Goal: Information Seeking & Learning: Learn about a topic

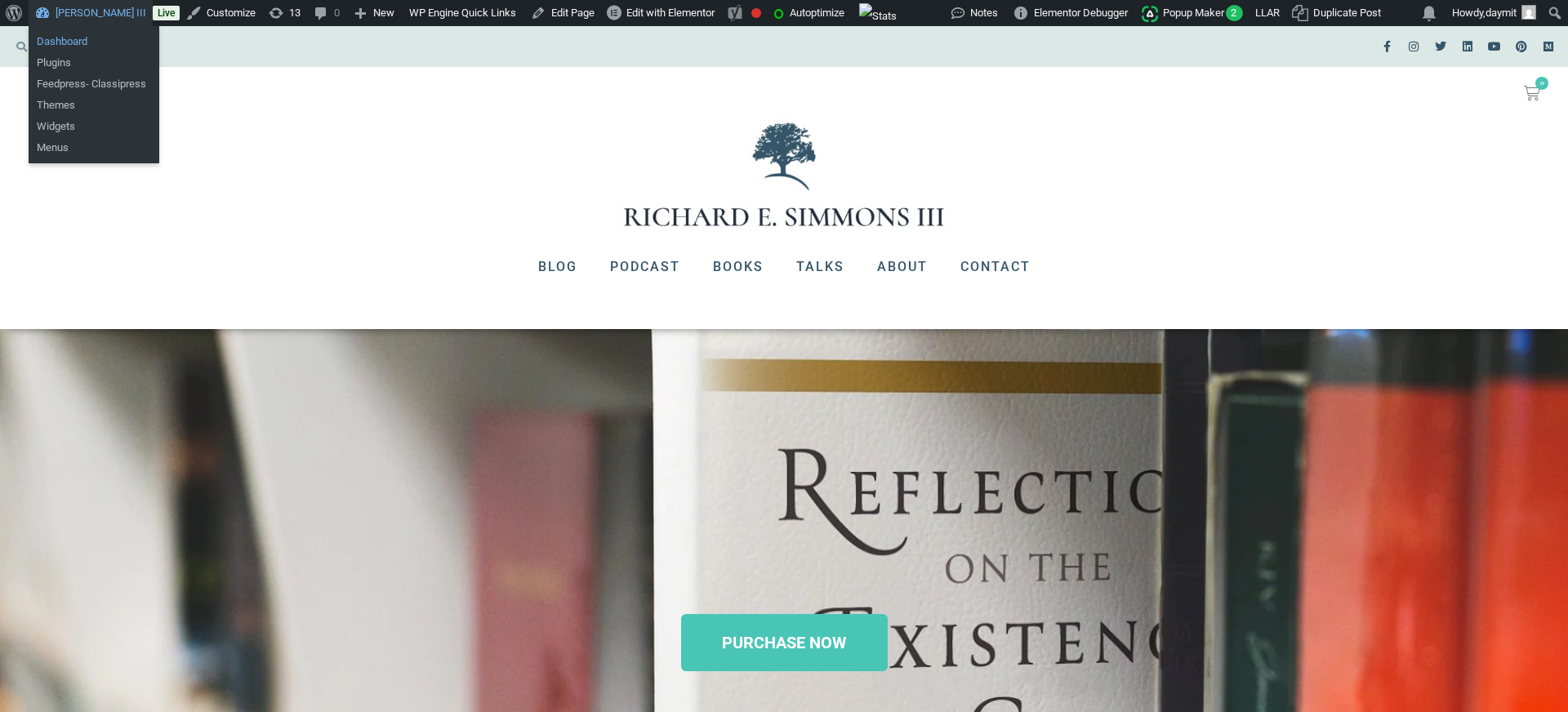
click at [71, 35] on link "Dashboard" at bounding box center [94, 42] width 131 height 21
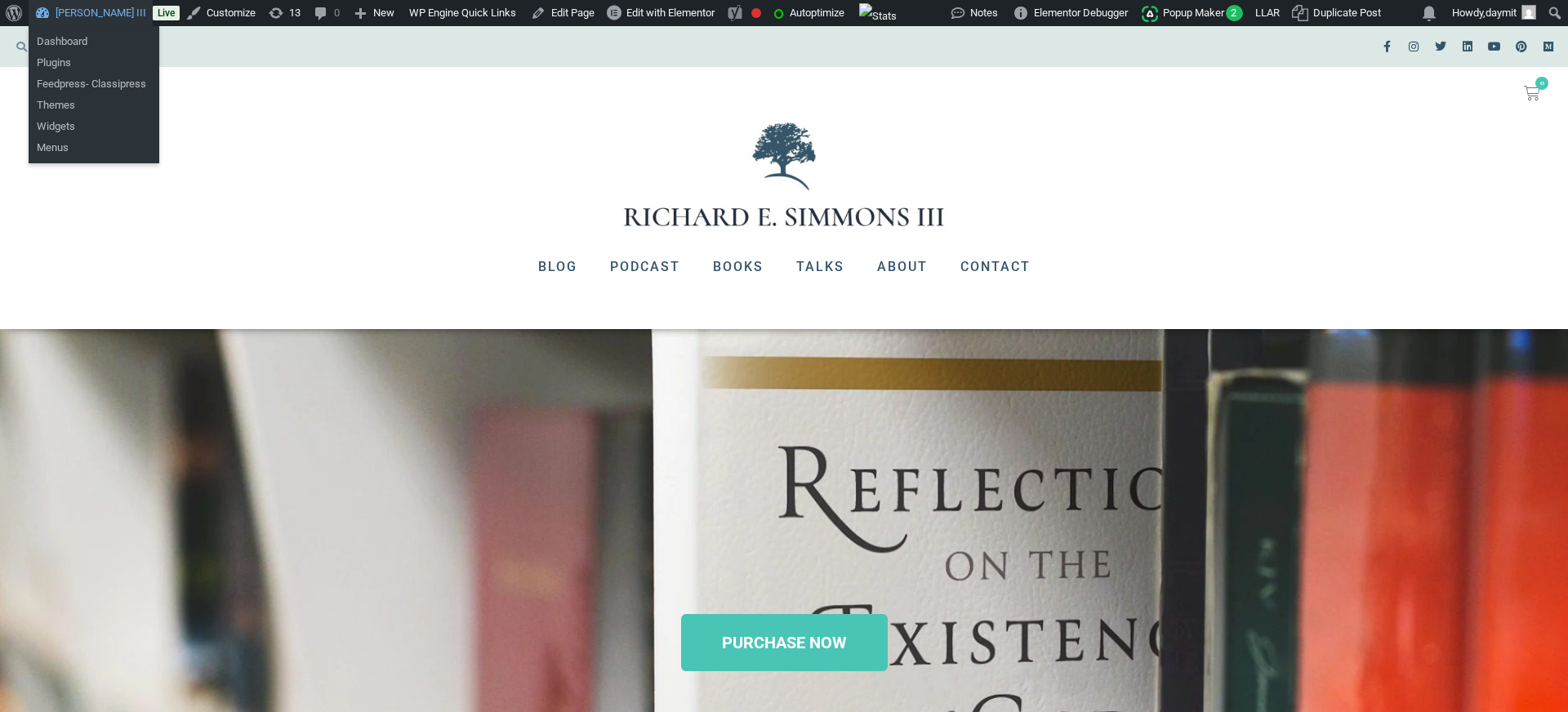
click at [63, 42] on link "Dashboard" at bounding box center [94, 42] width 131 height 21
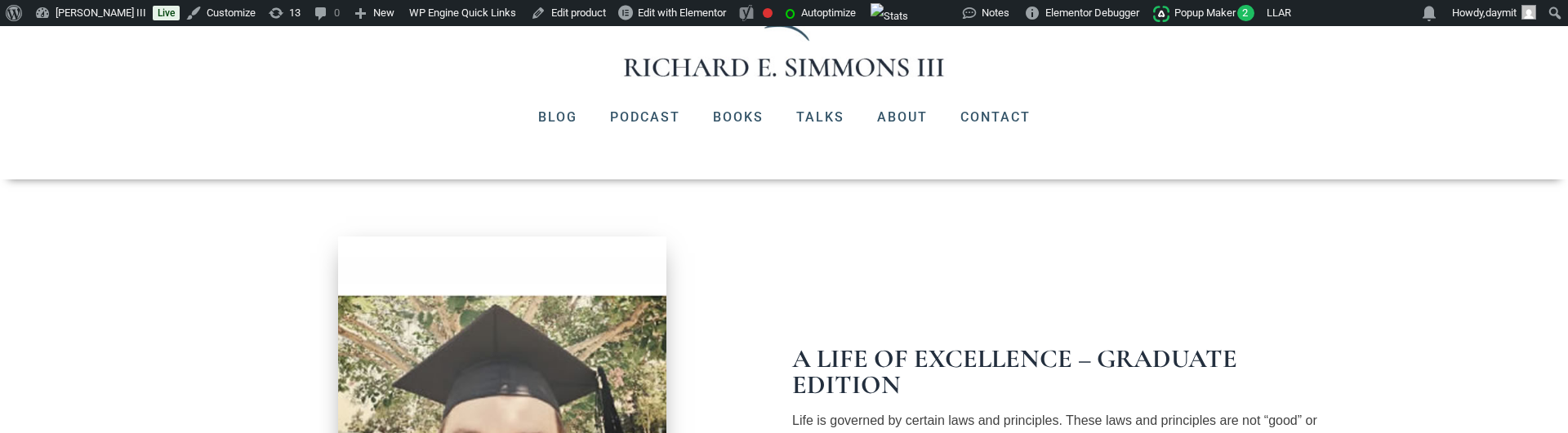
scroll to position [275, 0]
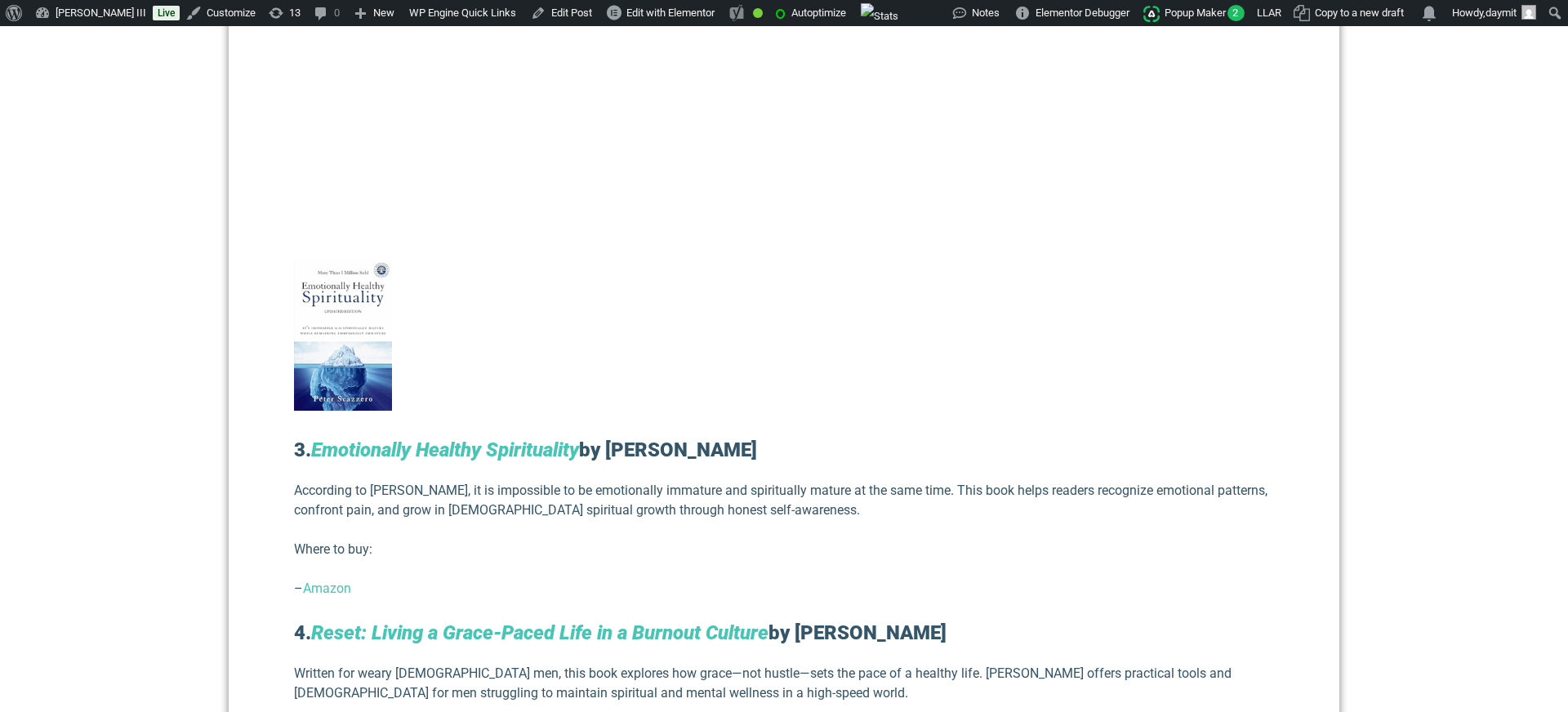
scroll to position [2066, 0]
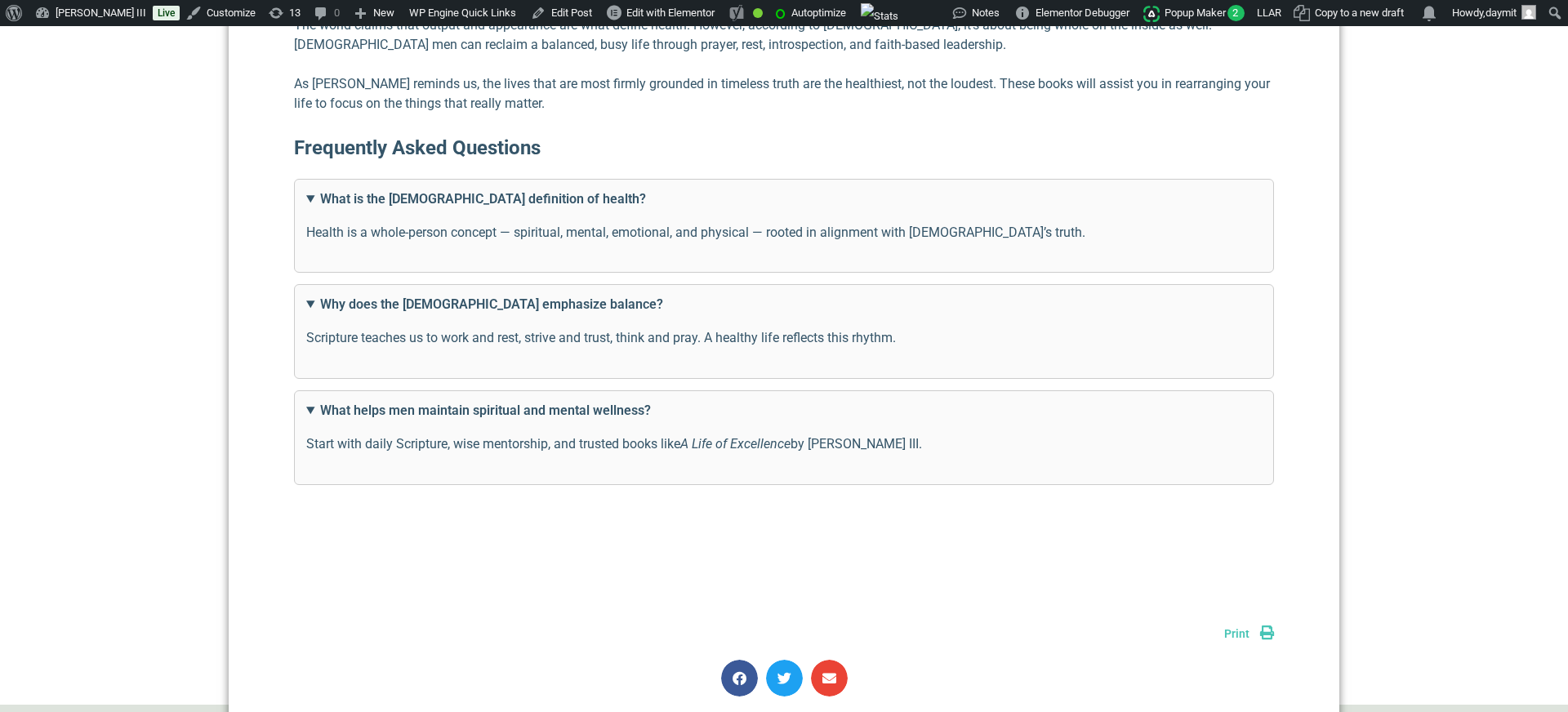
scroll to position [3676, 0]
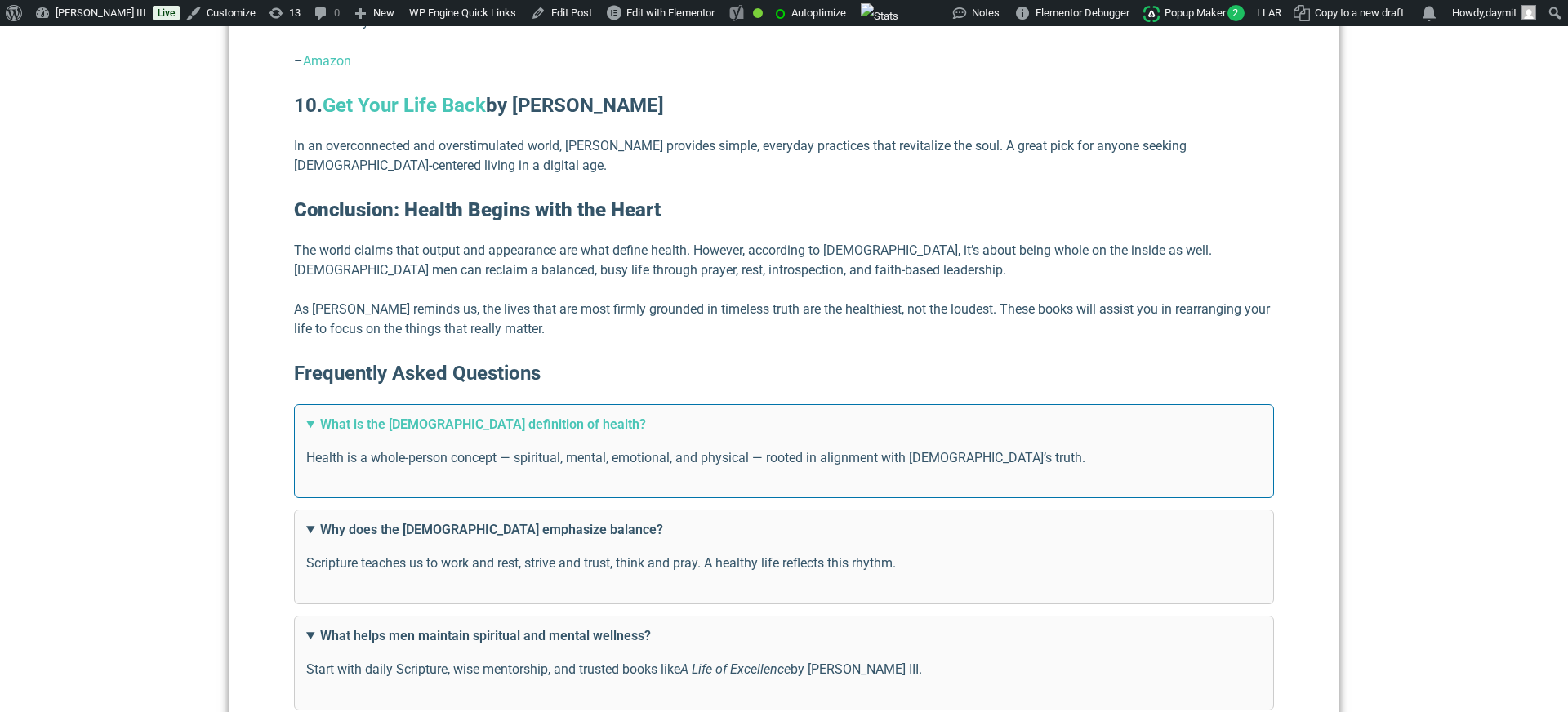
click at [401, 415] on summary "What is the [DEMOGRAPHIC_DATA] definition of health?" at bounding box center [784, 425] width 955 height 20
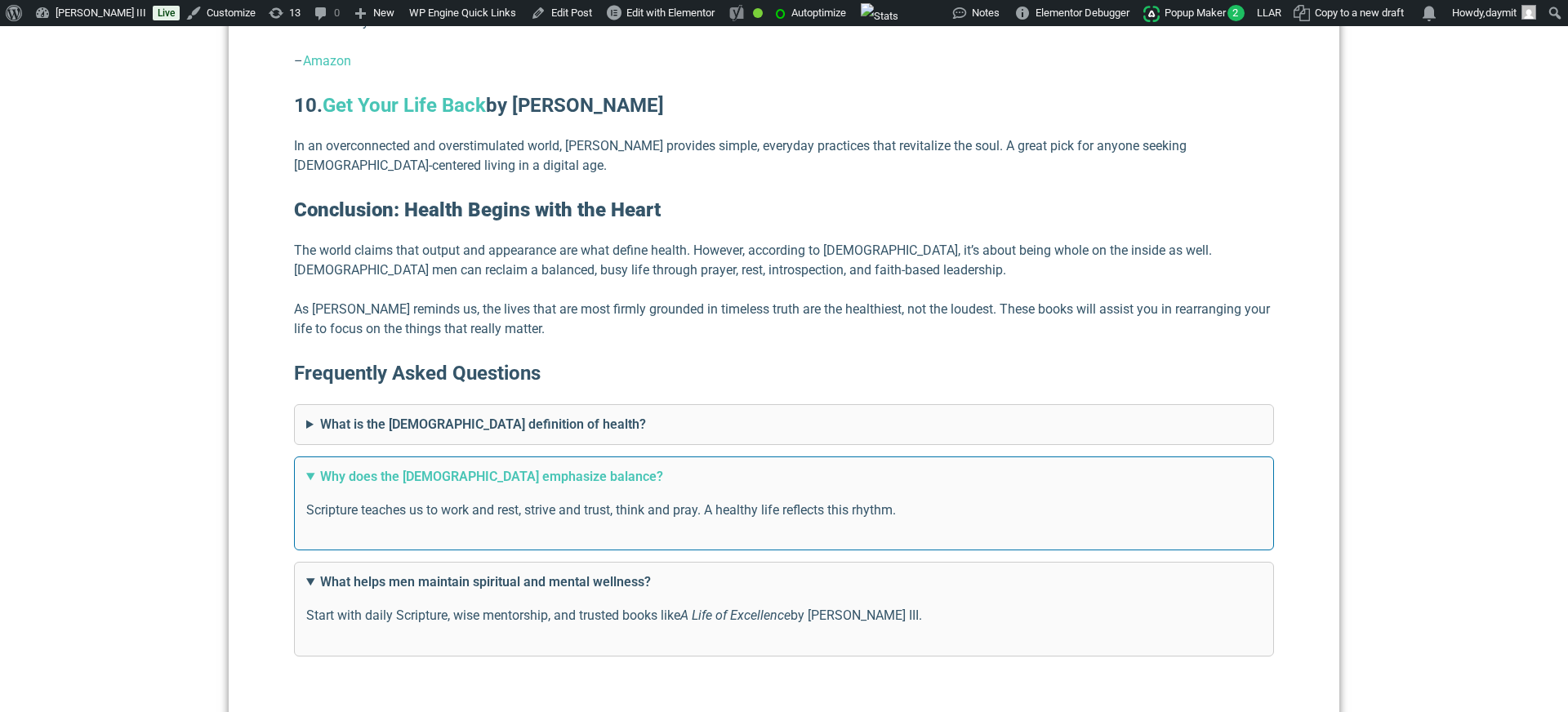
click at [417, 467] on summary "Why does the [DEMOGRAPHIC_DATA] emphasize balance?" at bounding box center [784, 477] width 955 height 20
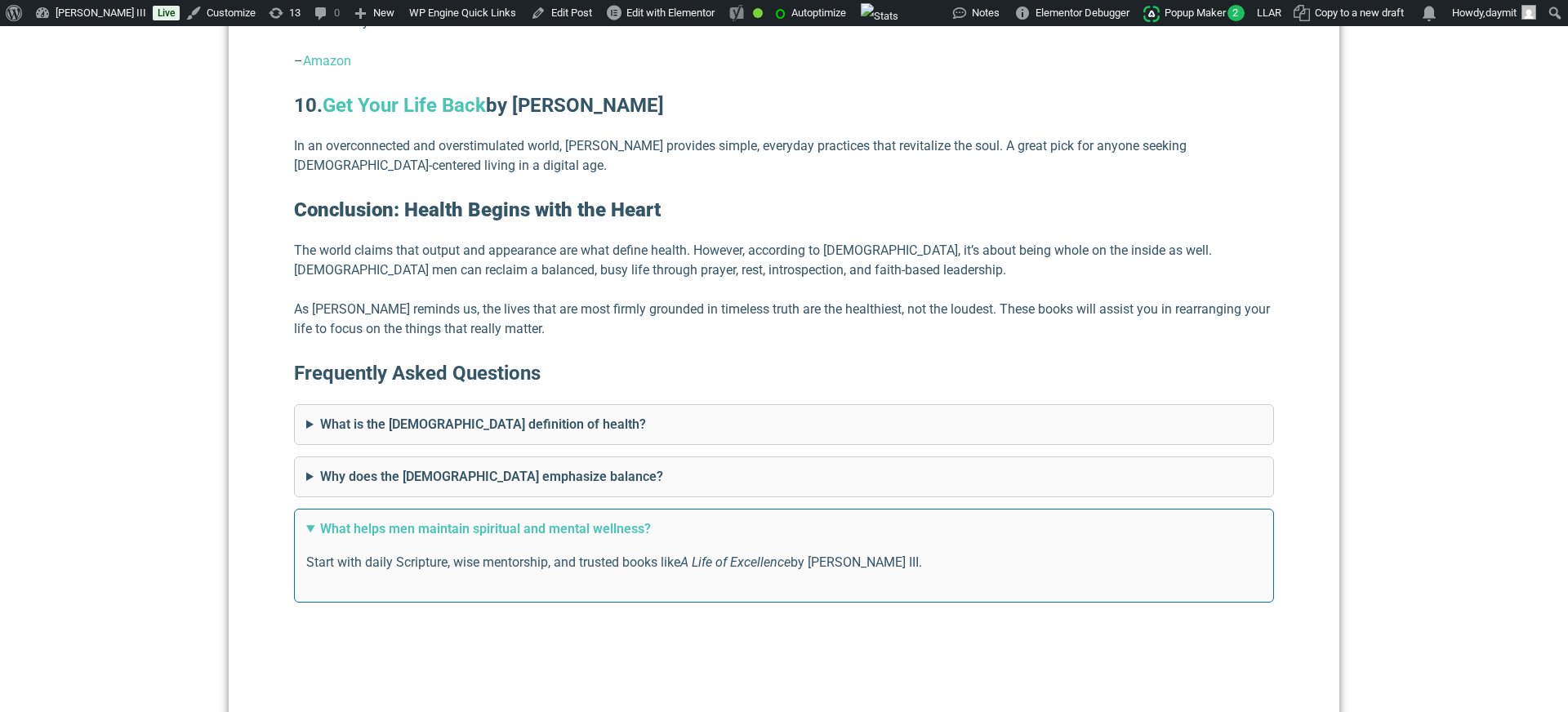
click at [393, 520] on summary "What helps men maintain spiritual and mental wellness?" at bounding box center [784, 529] width 955 height 20
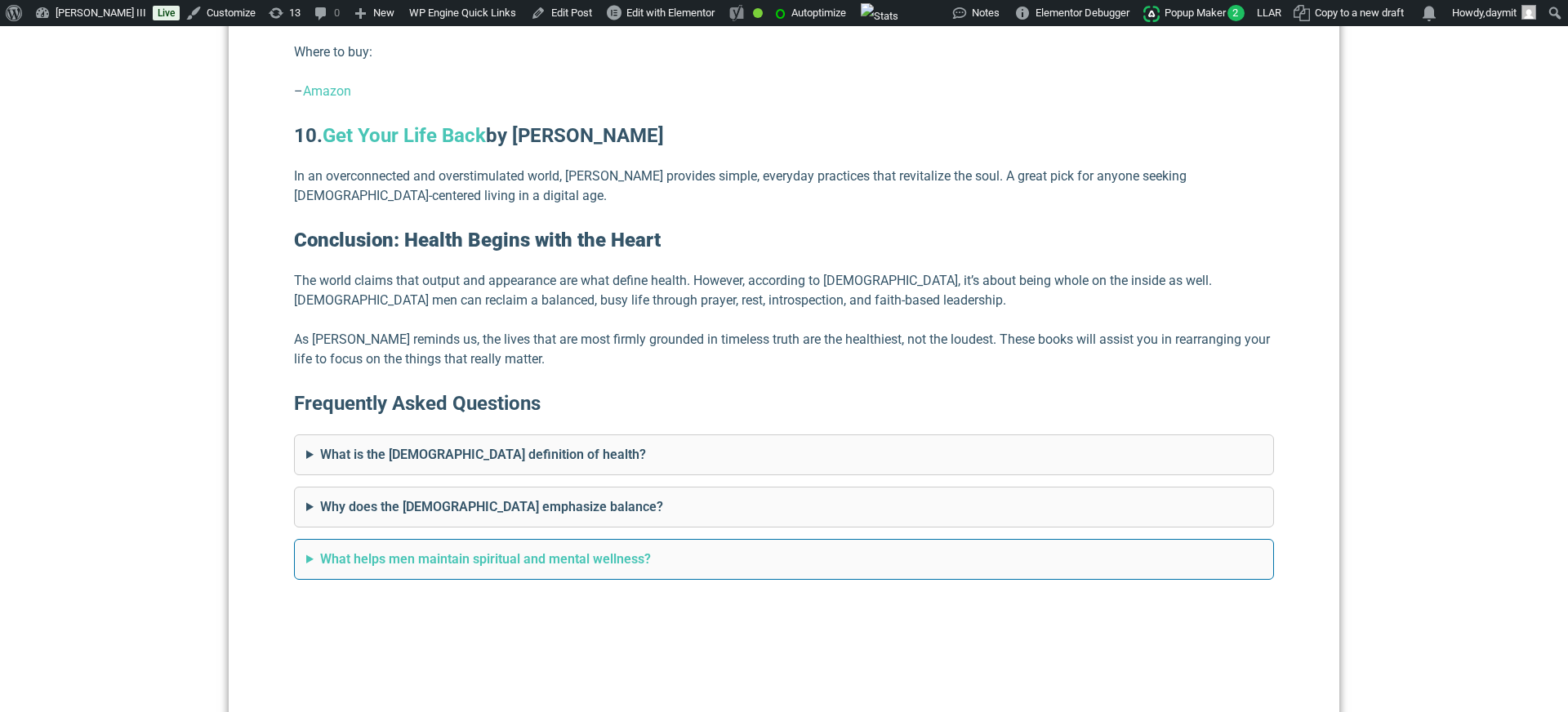
scroll to position [3648, 0]
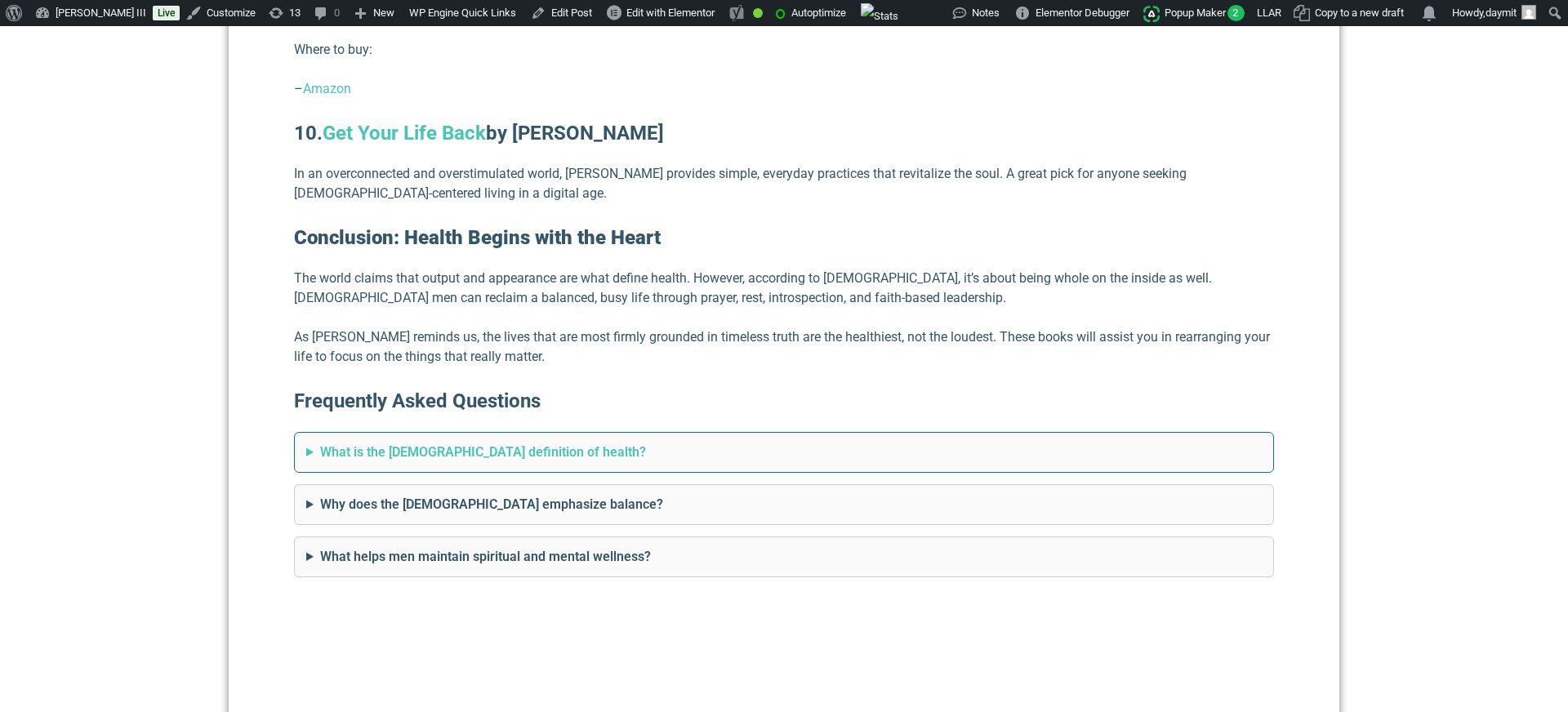
click at [358, 443] on summary "What is the [DEMOGRAPHIC_DATA] definition of health?" at bounding box center [784, 453] width 955 height 20
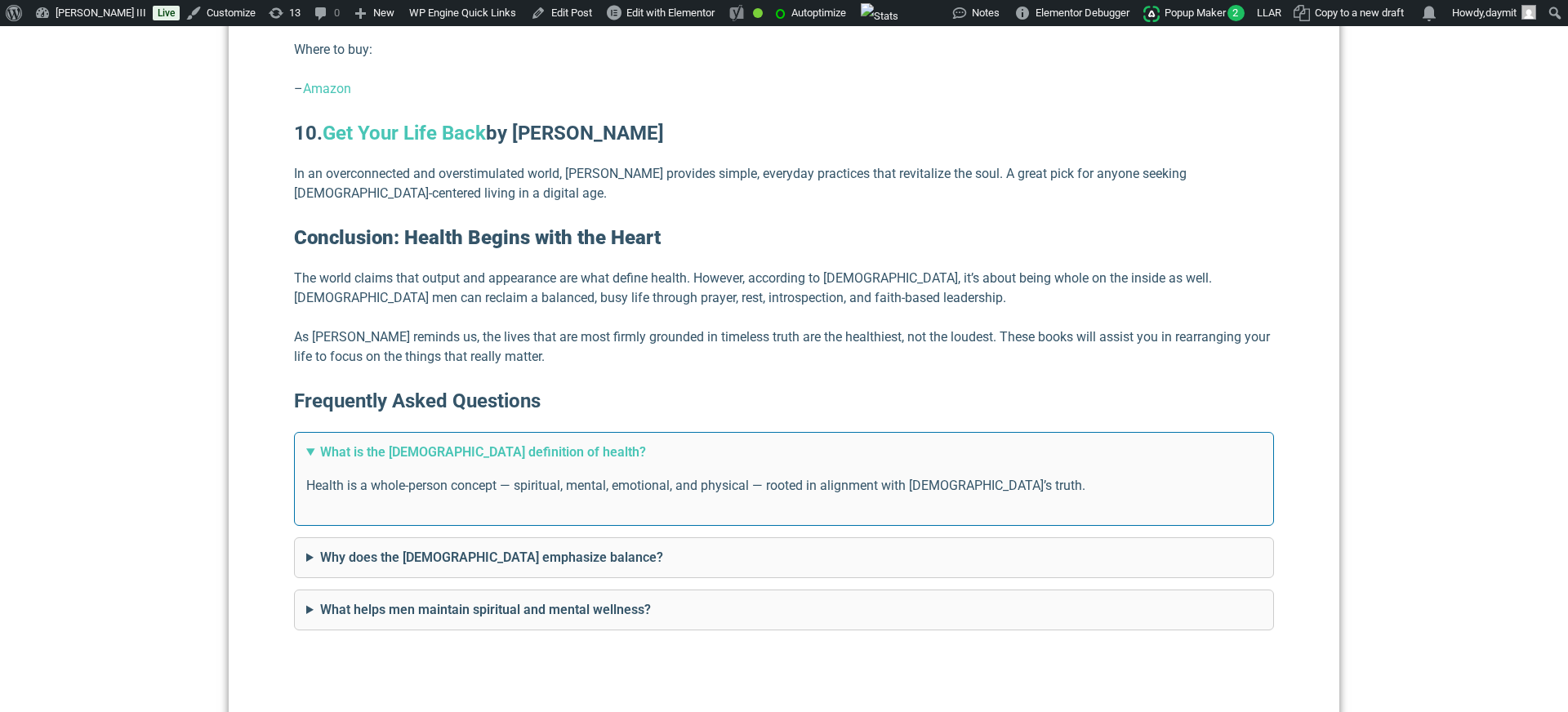
click at [358, 443] on summary "What is the [DEMOGRAPHIC_DATA] definition of health?" at bounding box center [784, 453] width 955 height 20
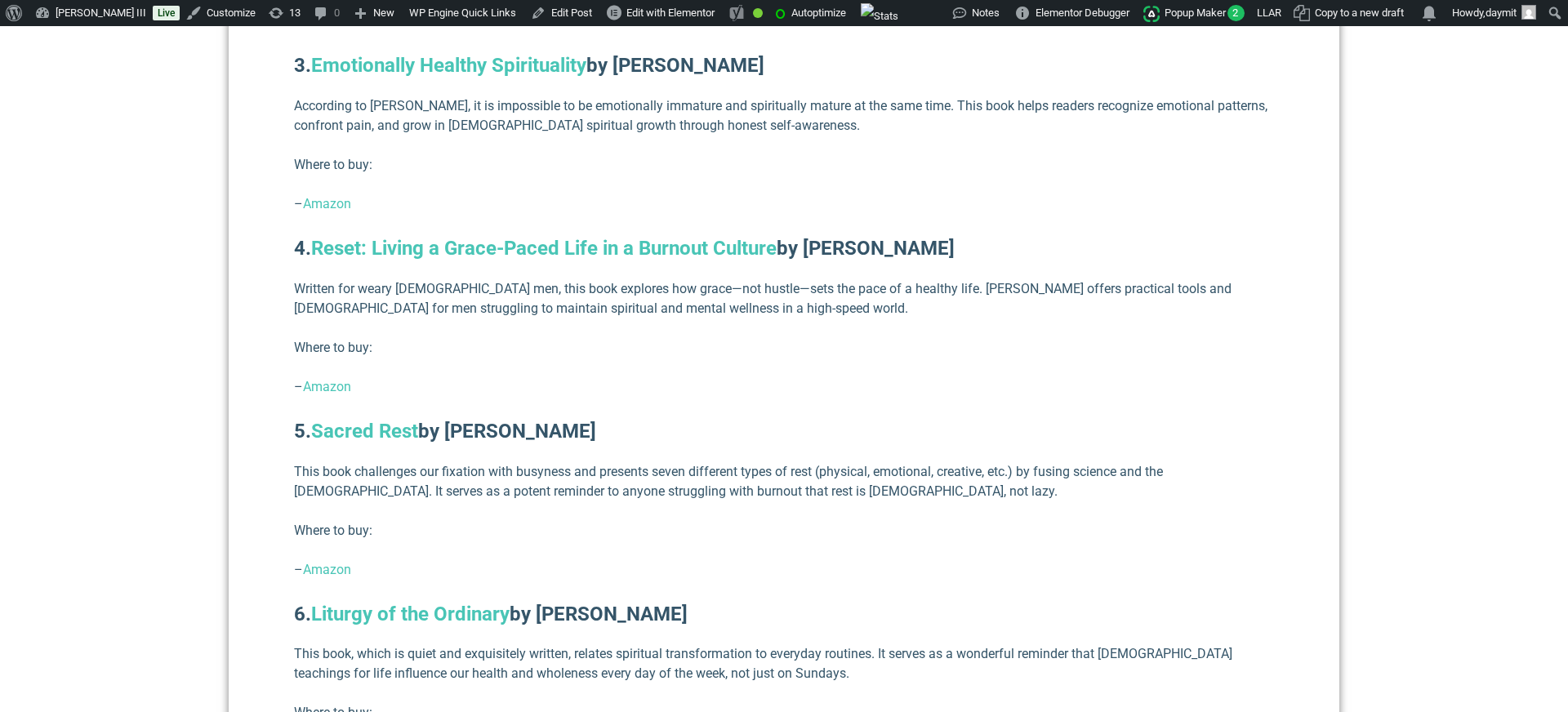
scroll to position [2515, 0]
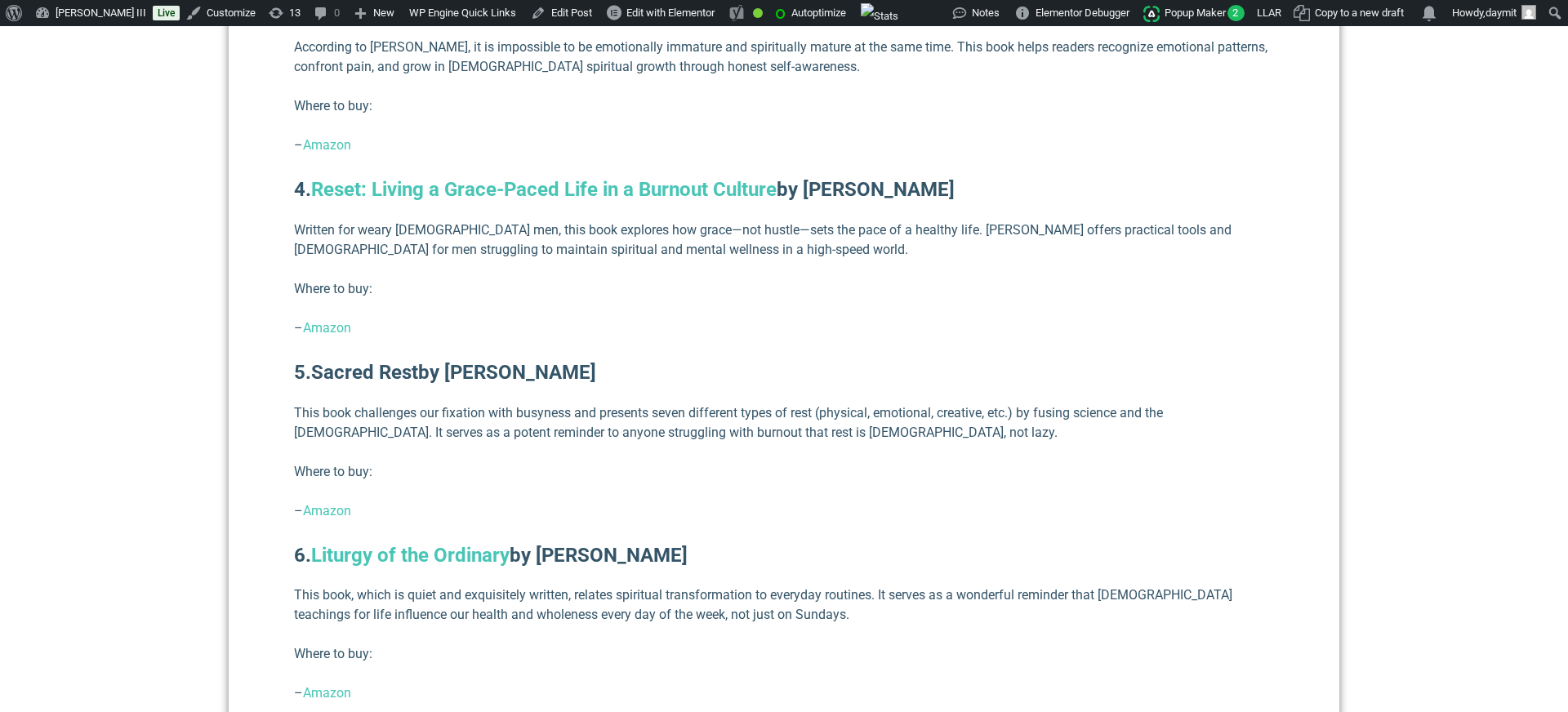
click at [361, 361] on link "Sacred Rest" at bounding box center [364, 373] width 107 height 23
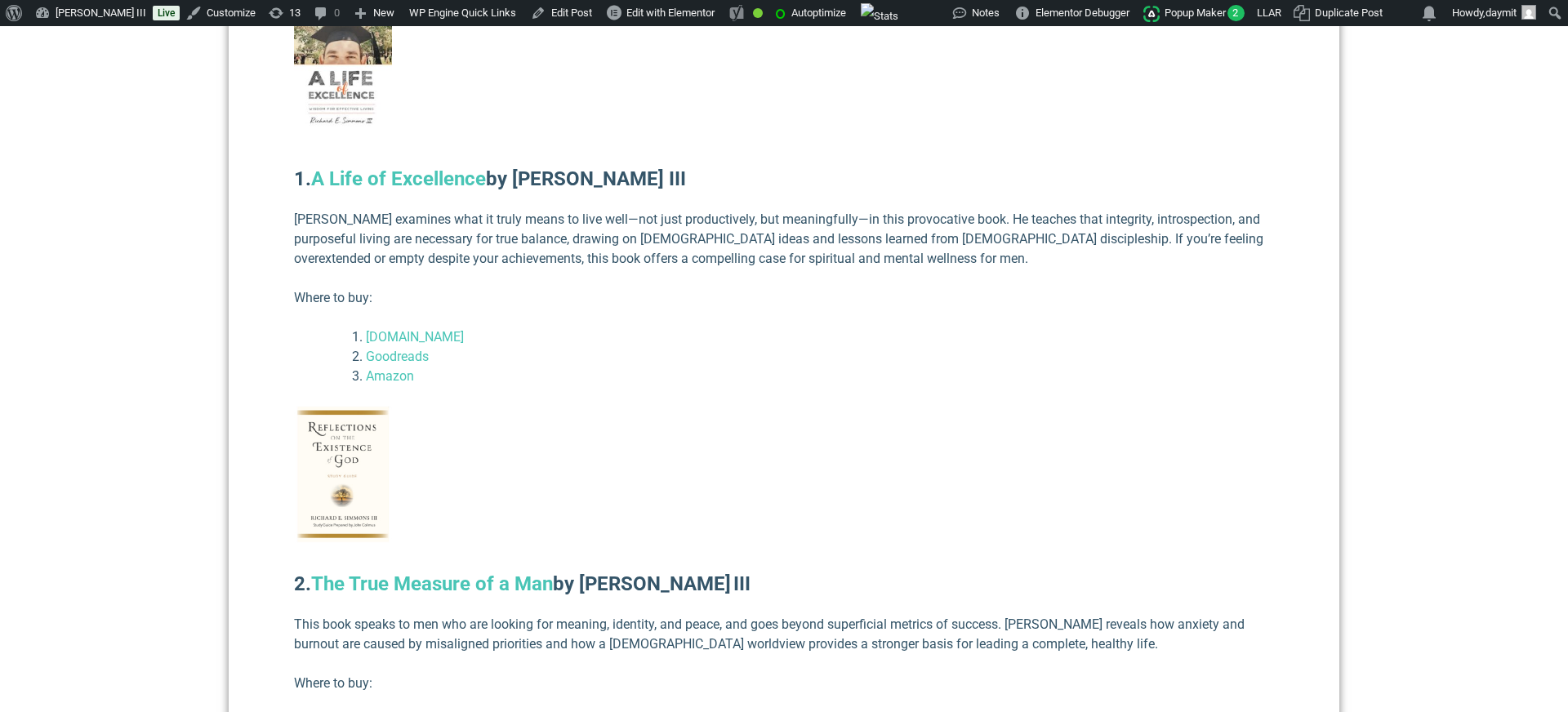
scroll to position [1039, 0]
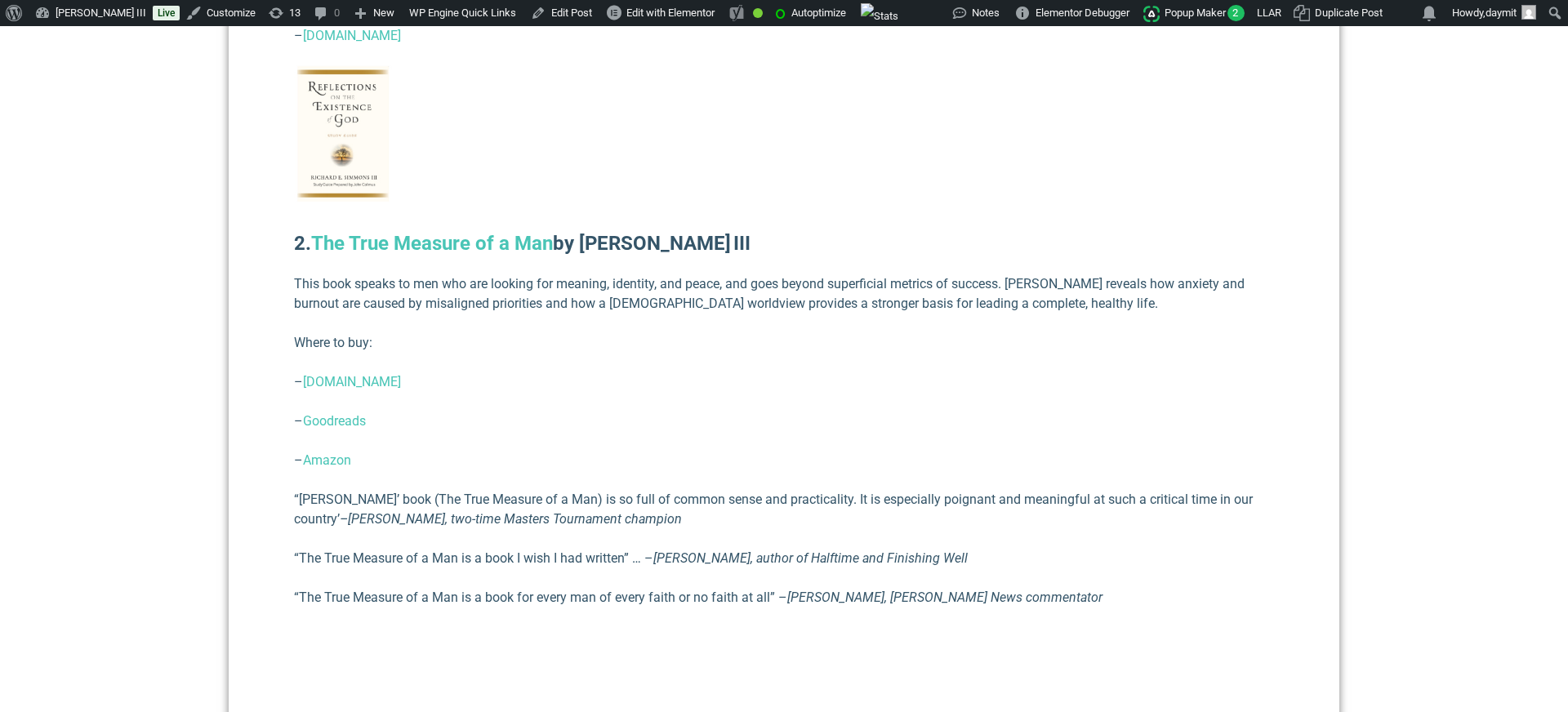
scroll to position [1443, 0]
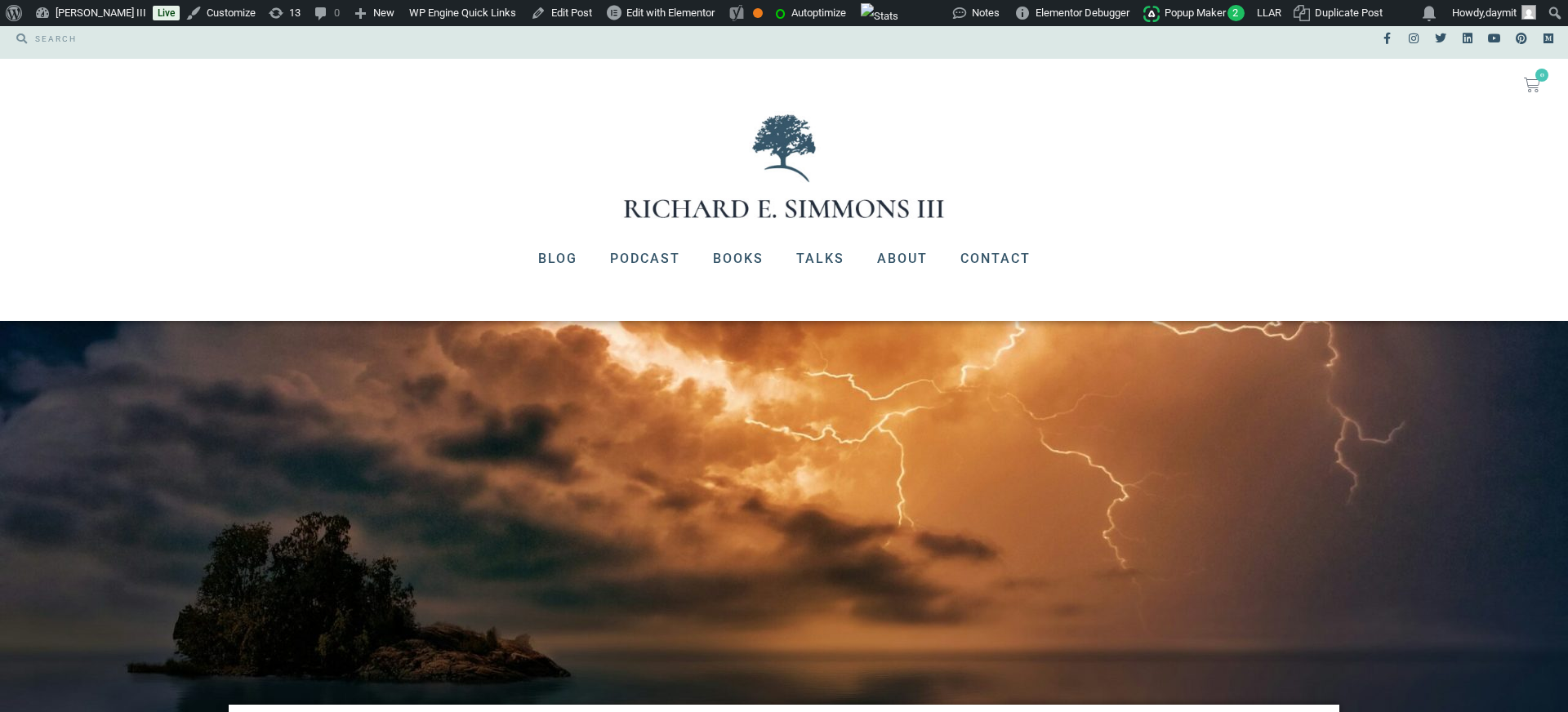
scroll to position [7, 0]
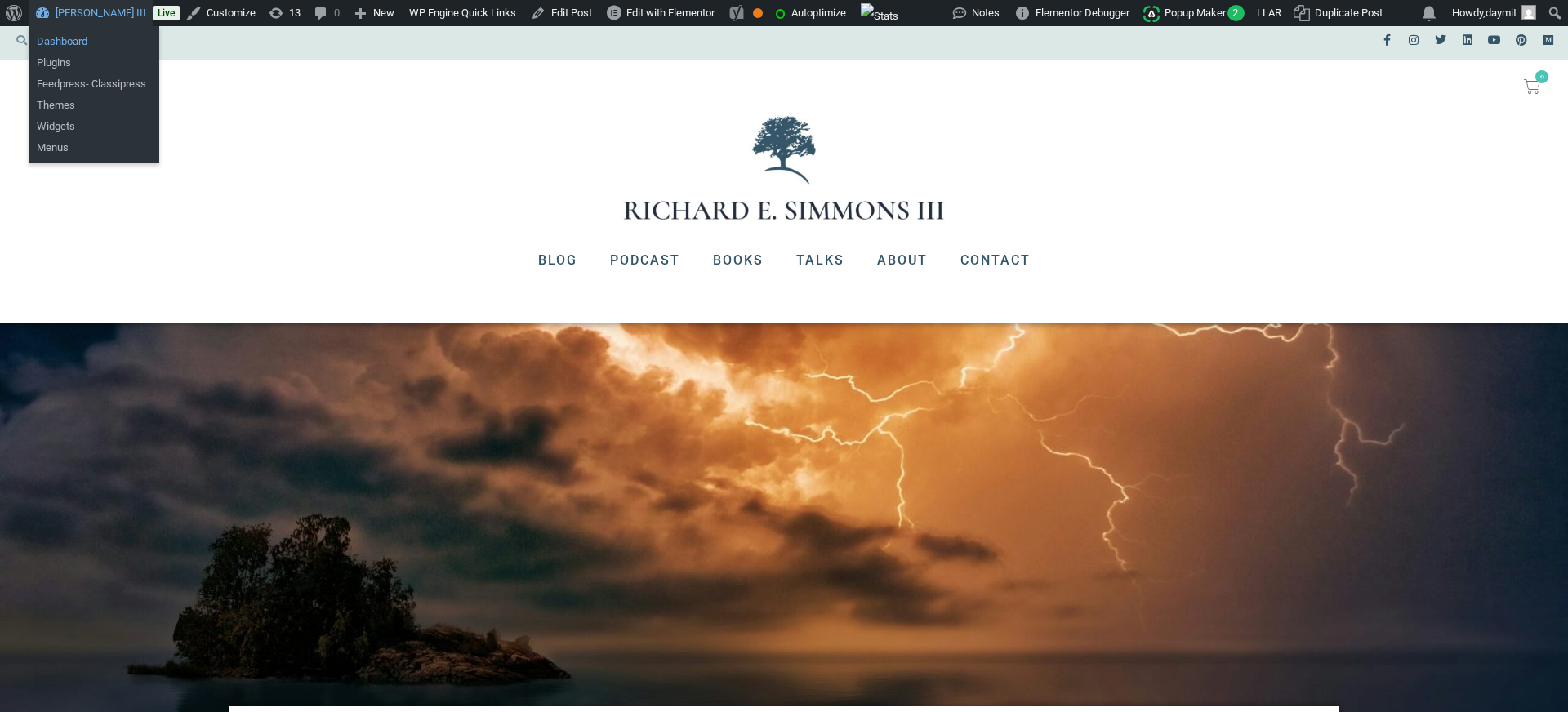
click at [88, 36] on link "Dashboard" at bounding box center [94, 42] width 131 height 21
